Goal: Information Seeking & Learning: Learn about a topic

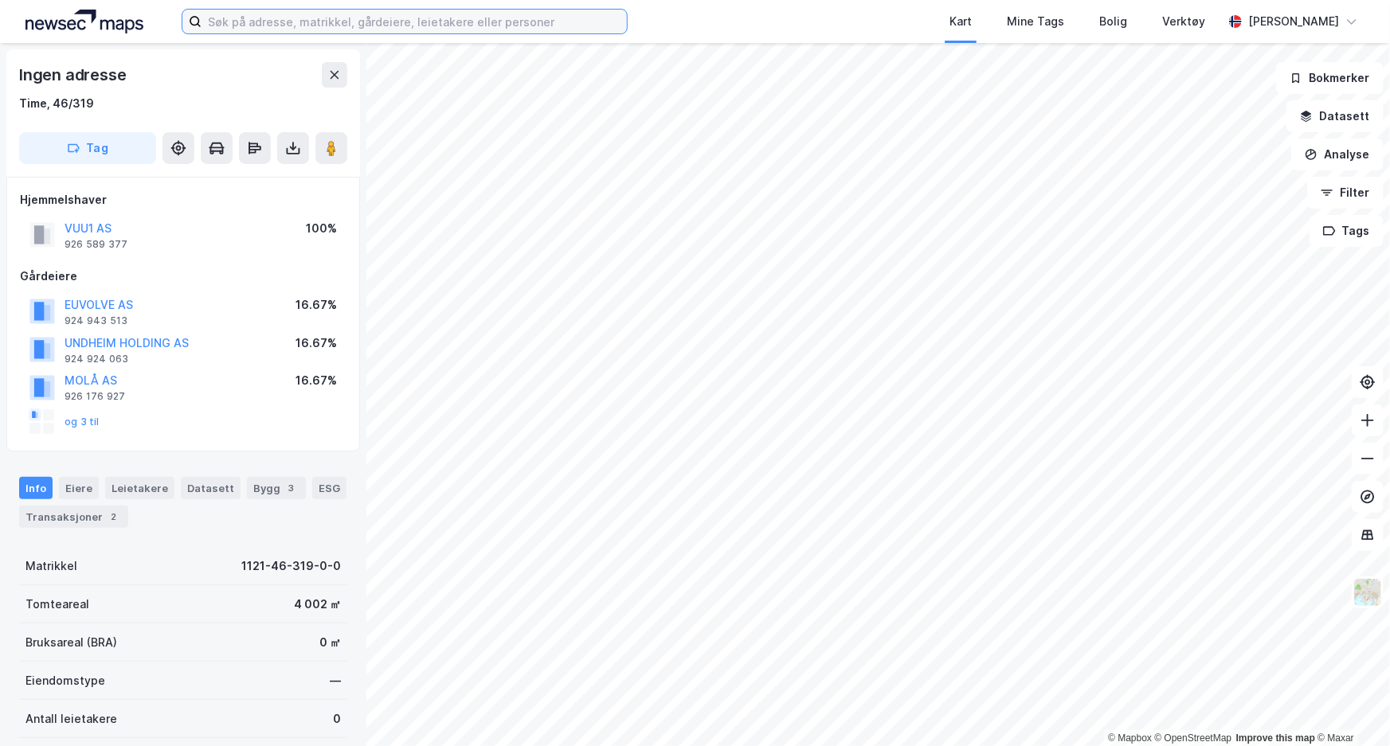
click at [413, 25] on input at bounding box center [413, 22] width 425 height 24
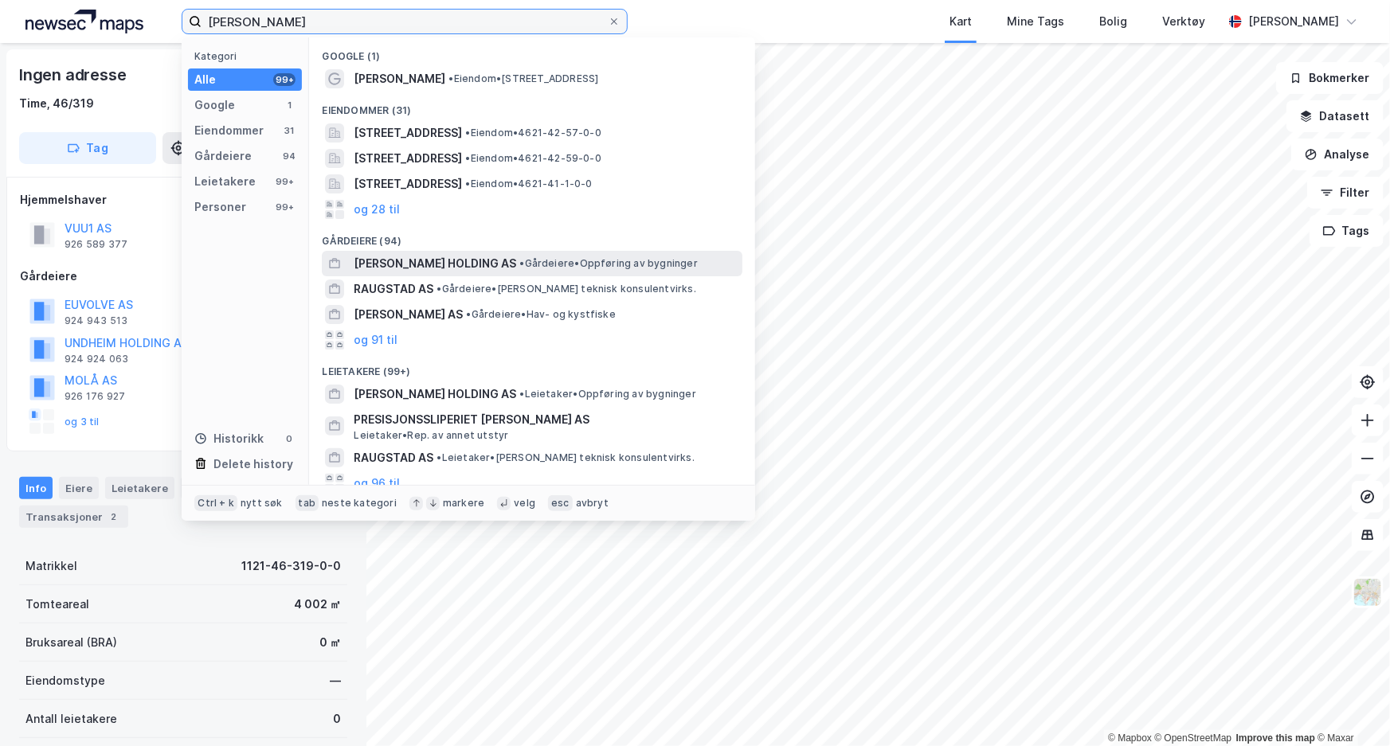
type input "tm raugstad"
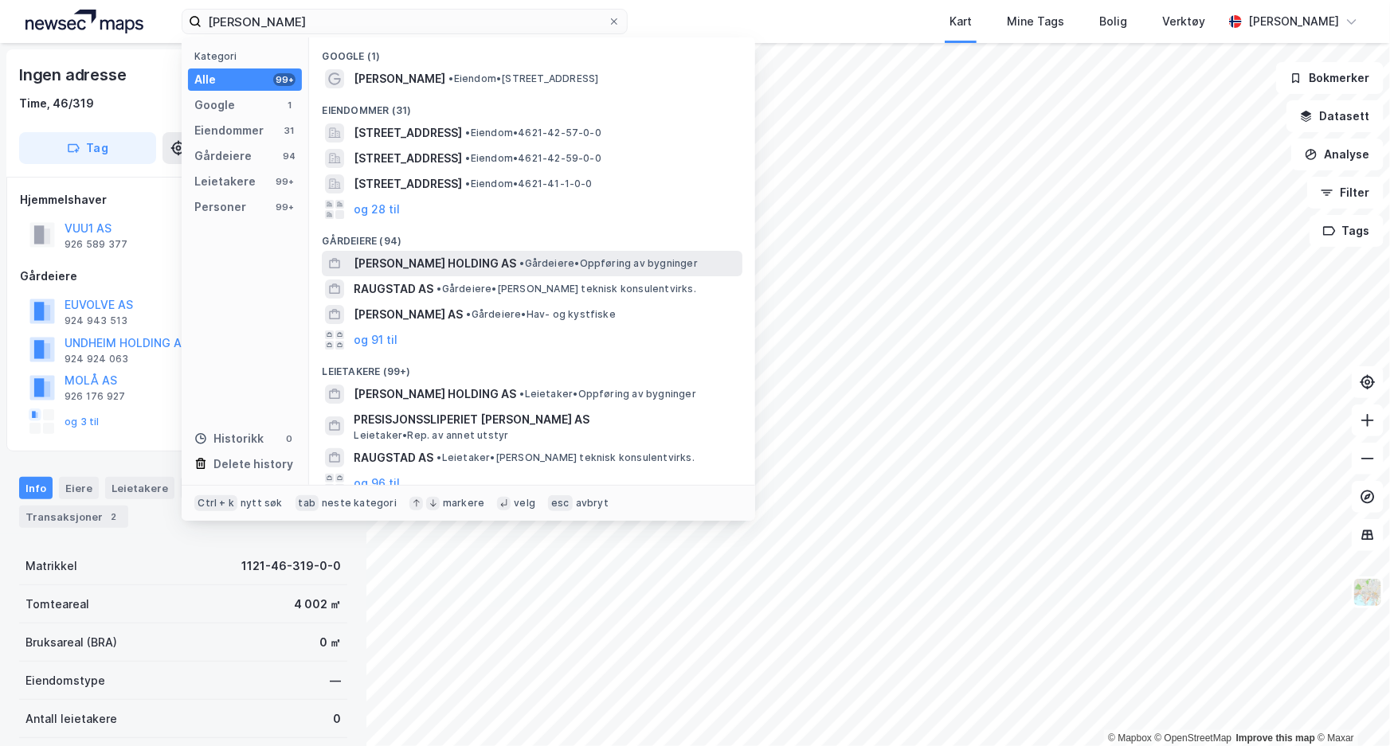
click at [429, 261] on span "TM RAUGSTAD HOLDING AS" at bounding box center [435, 263] width 162 height 19
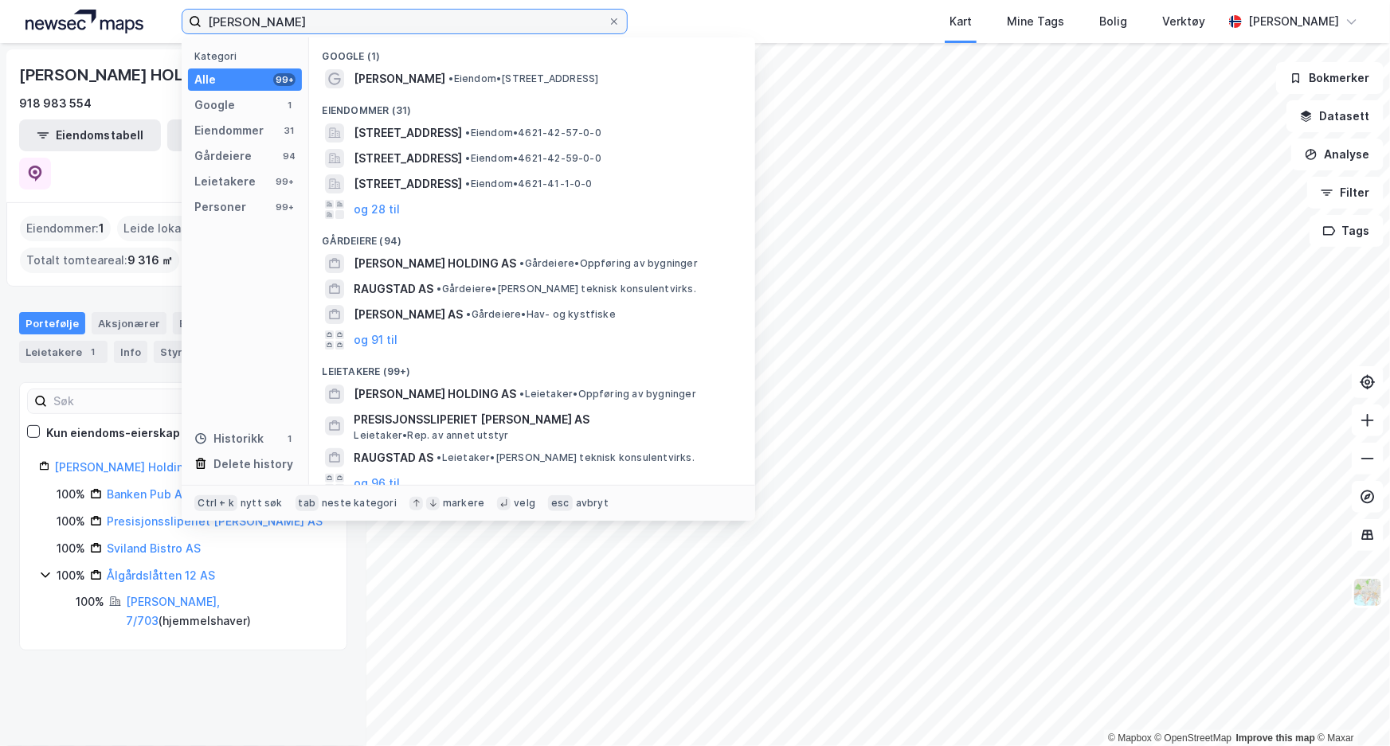
click at [374, 17] on input "tm raugstad" at bounding box center [404, 22] width 406 height 24
click at [331, 22] on input "tm raugstad" at bounding box center [404, 22] width 406 height 24
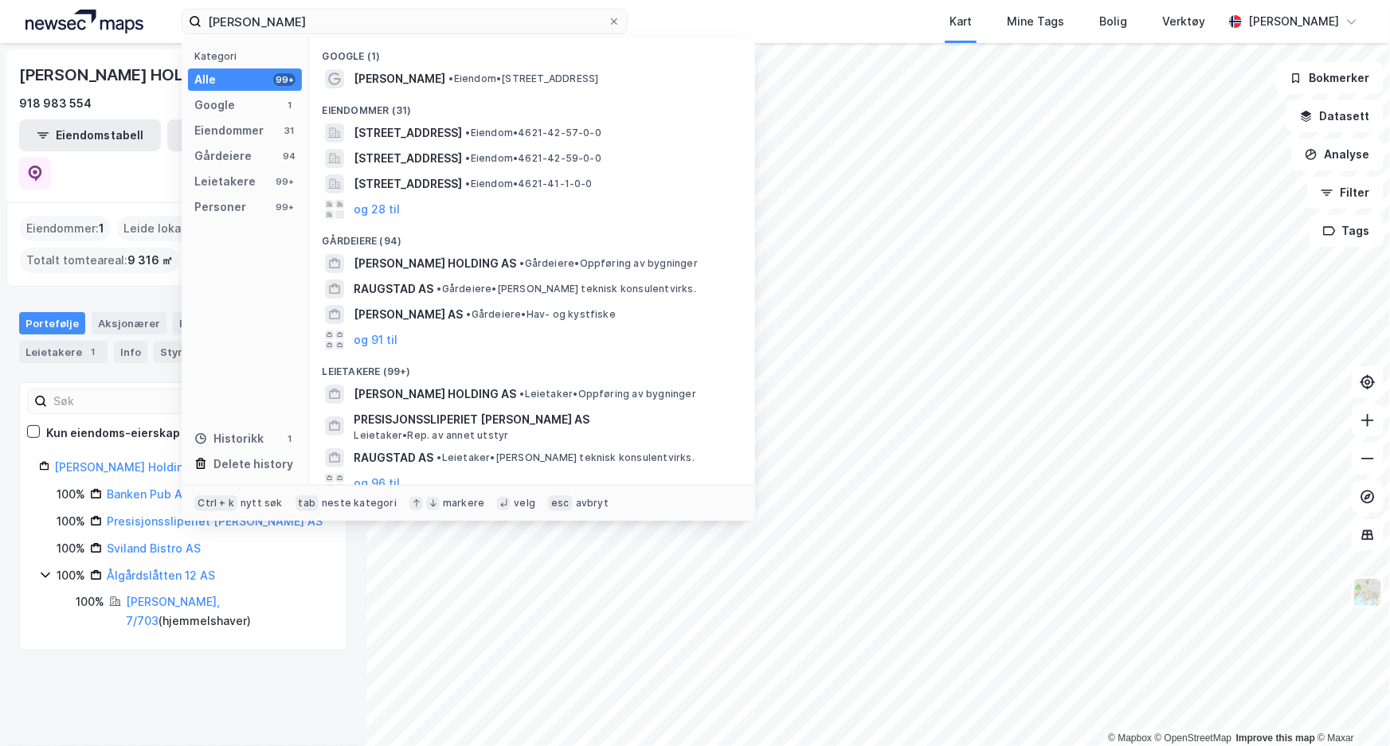
click at [86, 15] on img at bounding box center [84, 22] width 118 height 24
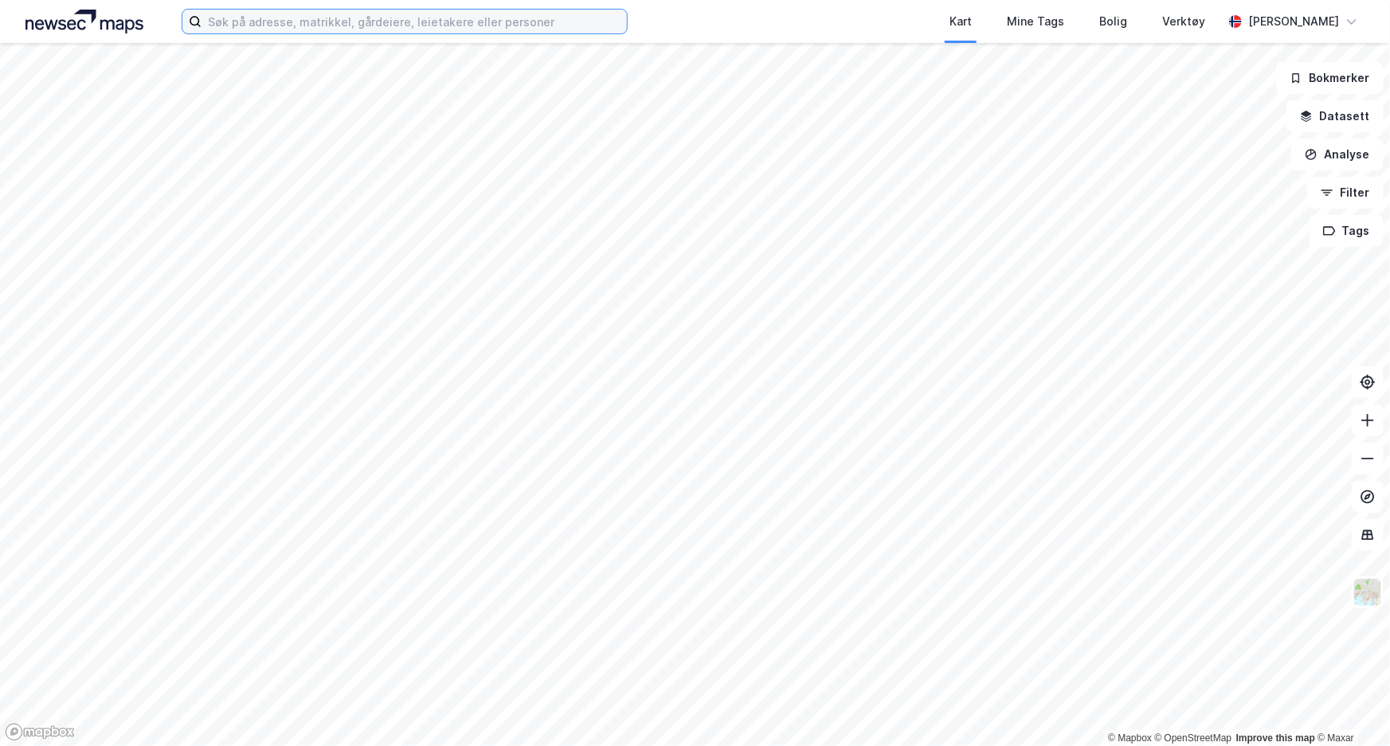
click at [221, 23] on input at bounding box center [413, 22] width 425 height 24
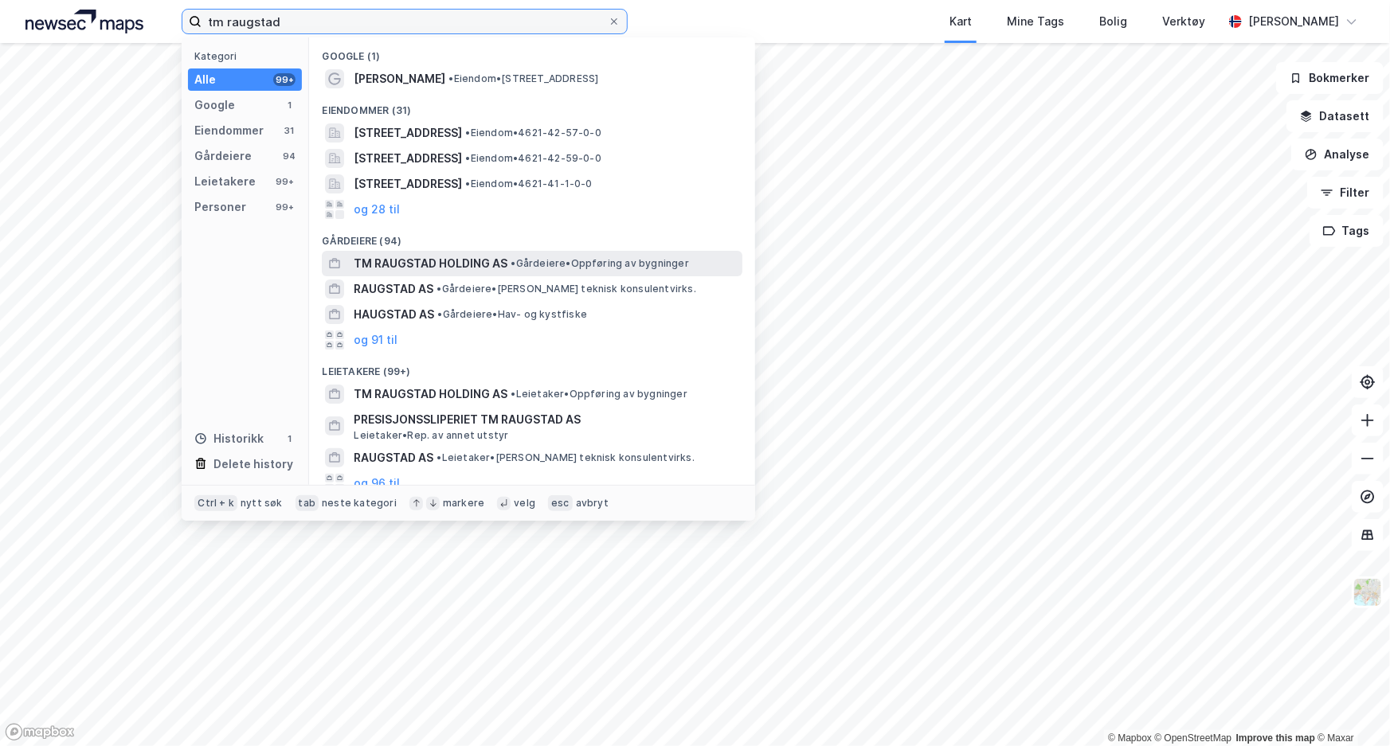
type input "tm raugstad"
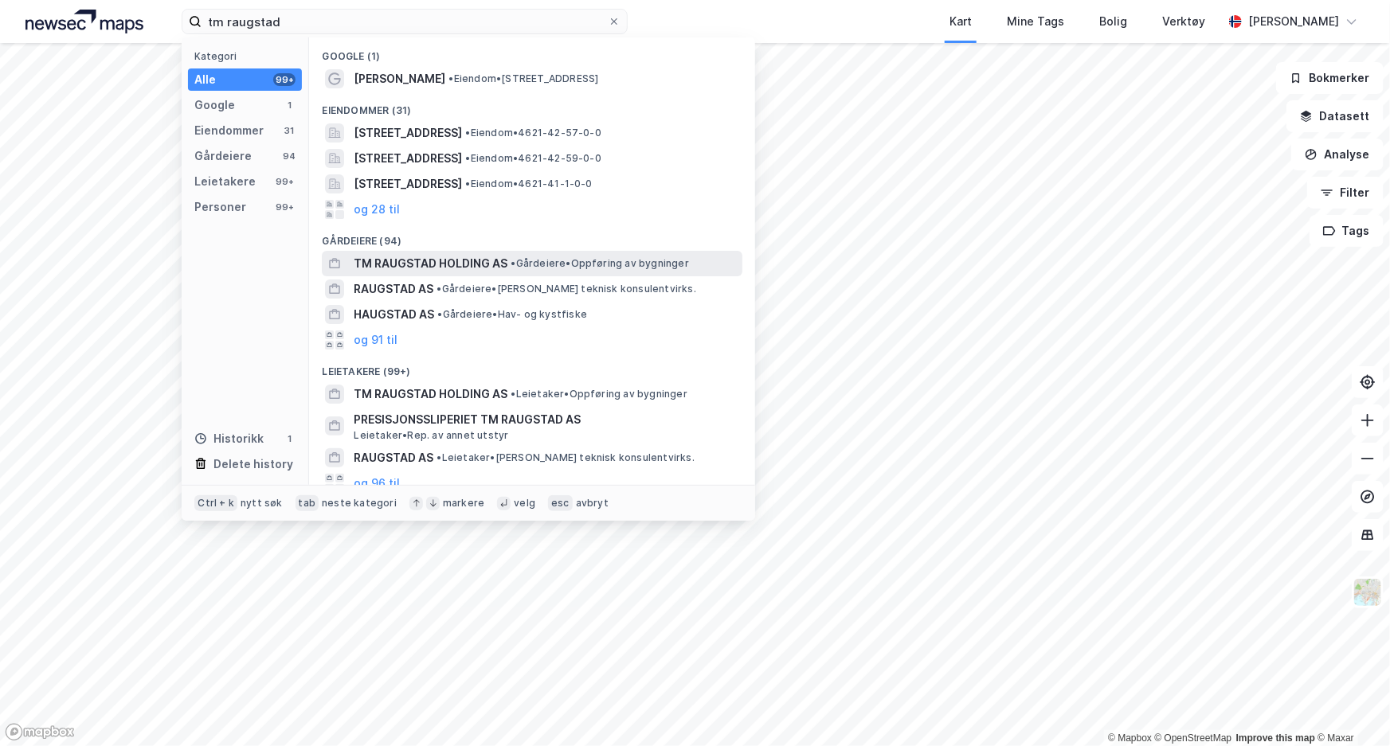
click at [441, 255] on span "TM RAUGSTAD HOLDING AS" at bounding box center [431, 263] width 154 height 19
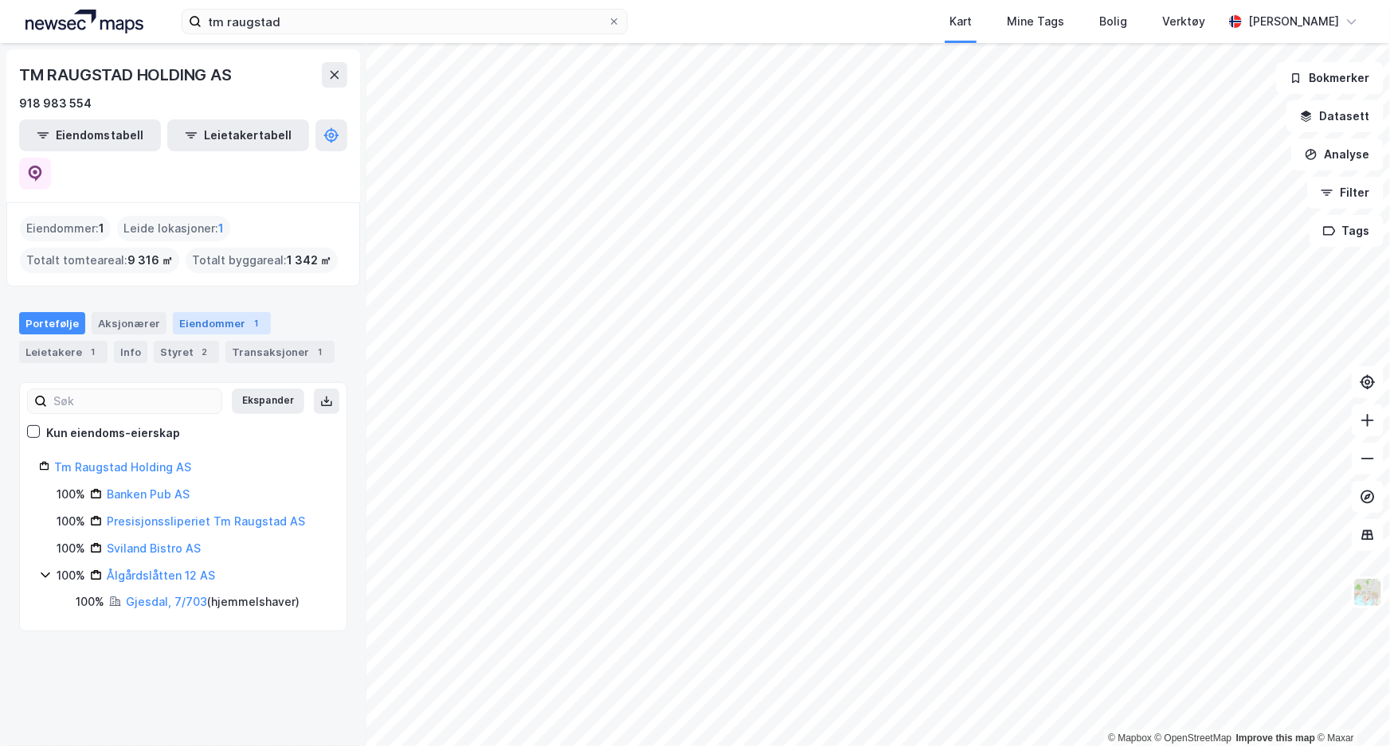
click at [209, 312] on div "Eiendommer 1" at bounding box center [222, 323] width 98 height 22
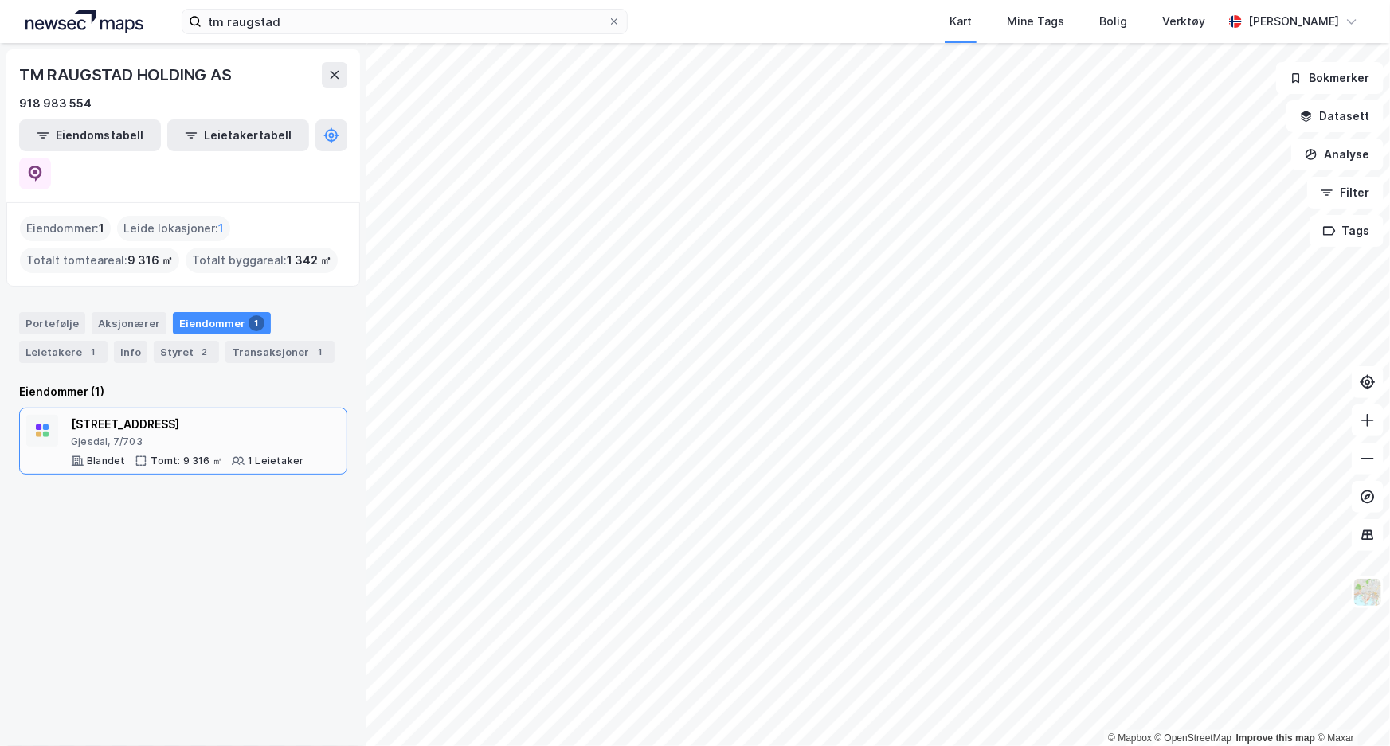
click at [199, 415] on div "Ålgårdslåtten 12 Gjesdal, 7/703" at bounding box center [187, 431] width 233 height 33
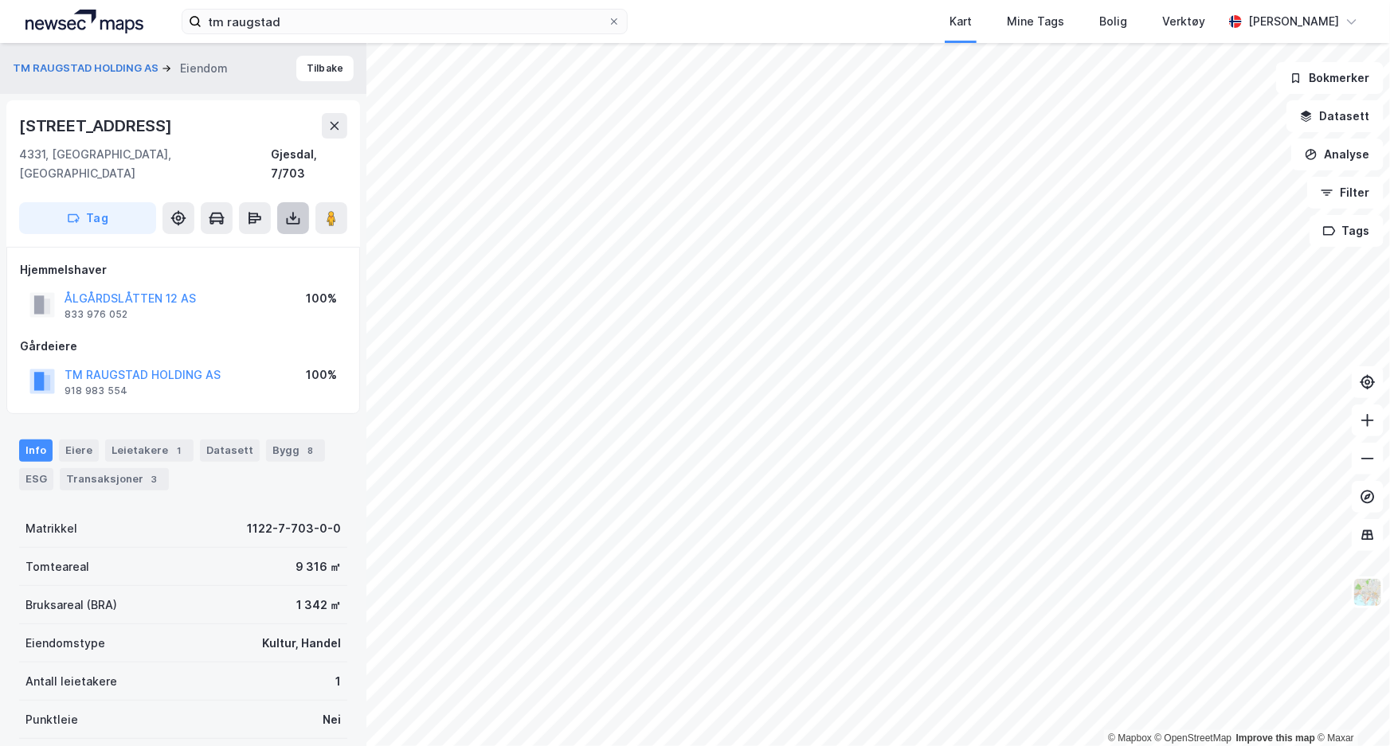
click at [295, 210] on icon at bounding box center [293, 218] width 16 height 16
click at [288, 237] on div "Last ned grunnbok" at bounding box center [224, 249] width 170 height 25
click at [0, 0] on button "TM RAUGSTAD HOLDING AS" at bounding box center [0, 0] width 0 height 0
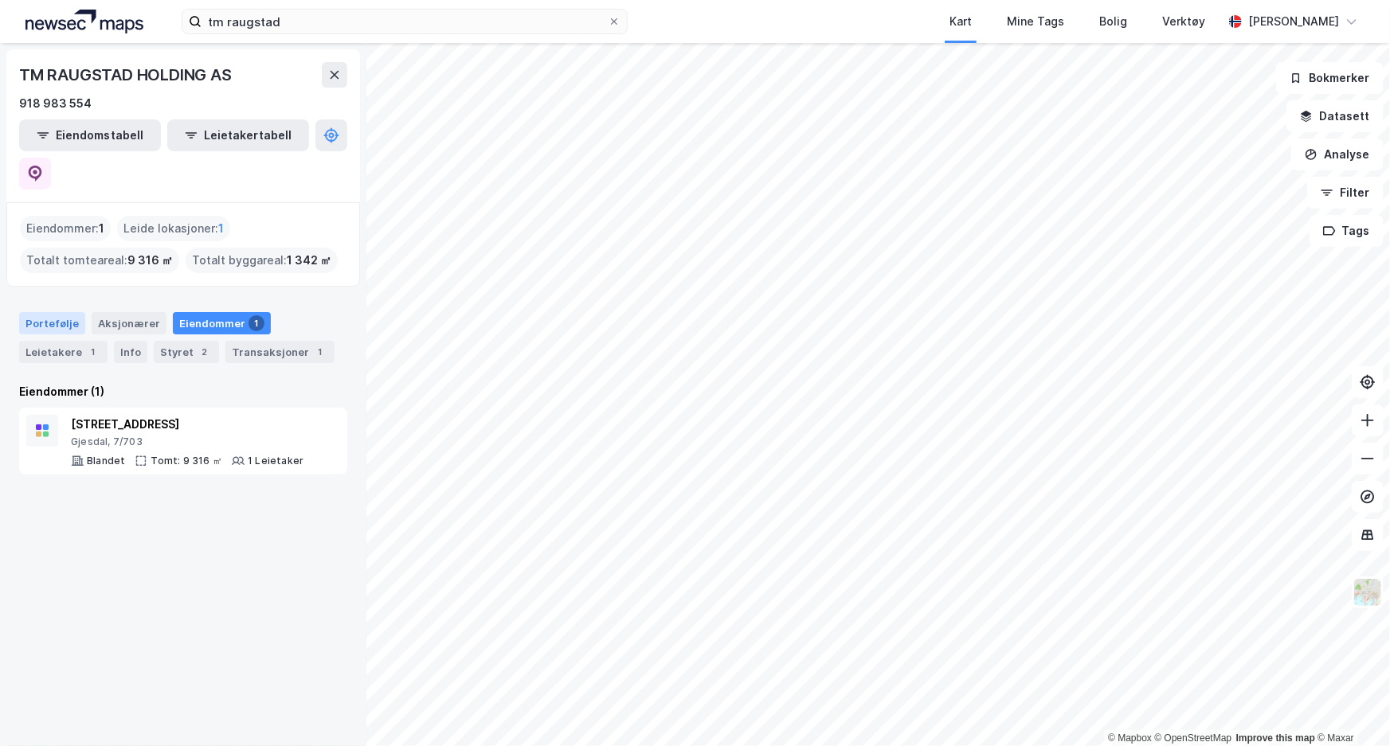
click at [72, 312] on div "Portefølje" at bounding box center [52, 323] width 66 height 22
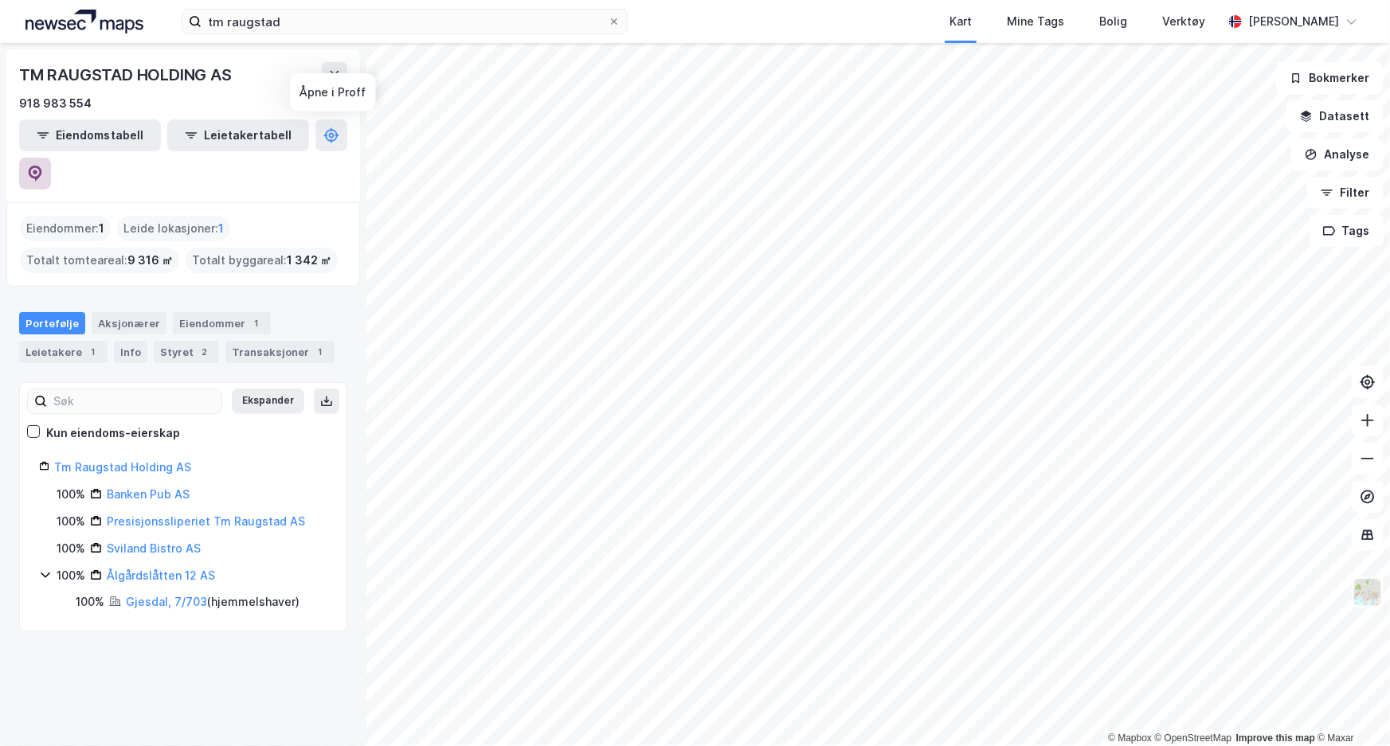
click at [43, 166] on icon at bounding box center [35, 174] width 16 height 16
click at [117, 460] on link "Tm Raugstad Holding AS" at bounding box center [122, 467] width 137 height 14
click at [123, 460] on link "Tm Raugstad Holding AS" at bounding box center [122, 467] width 137 height 14
